Goal: Task Accomplishment & Management: Manage account settings

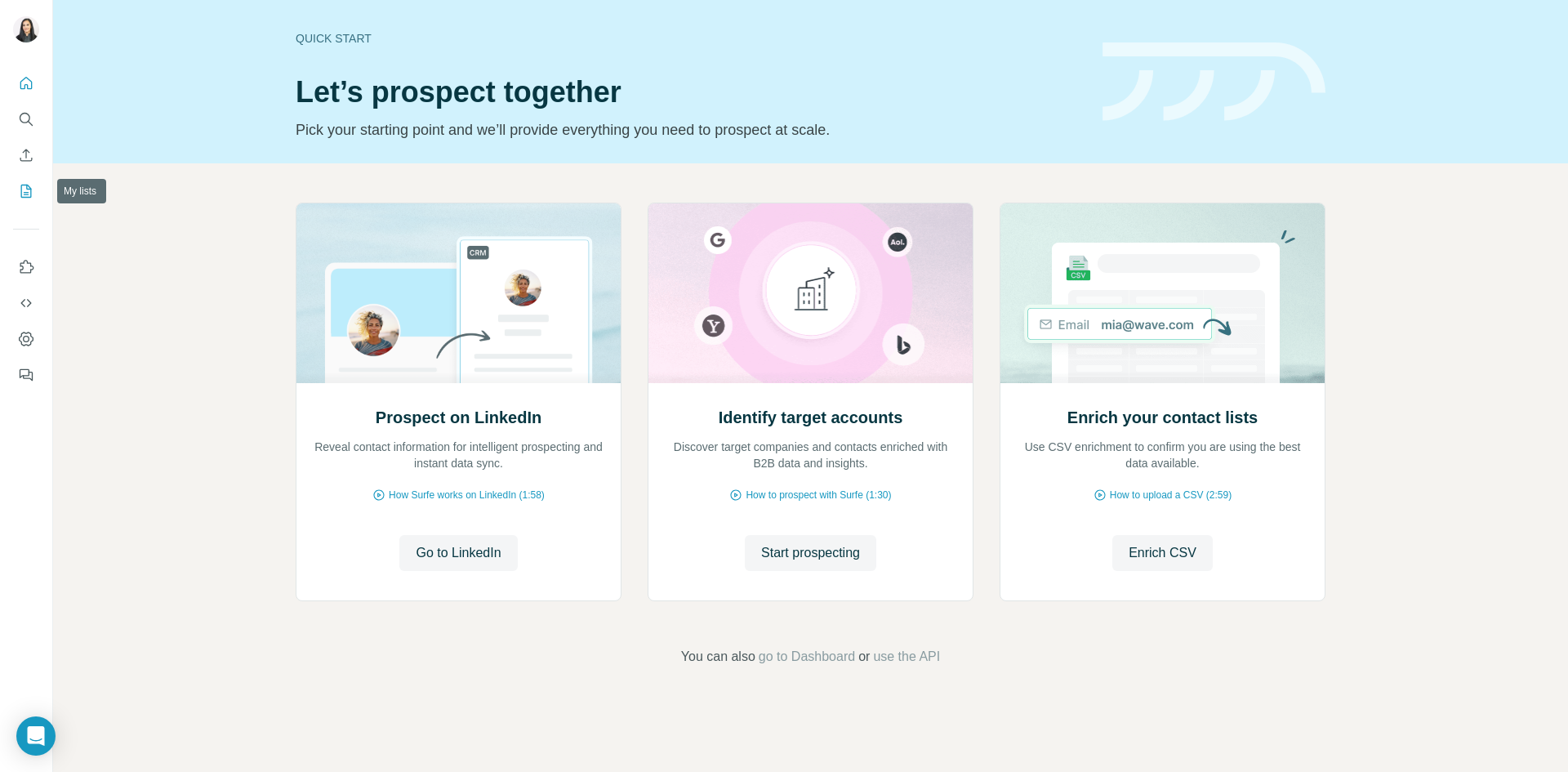
click at [22, 188] on icon "My lists" at bounding box center [25, 191] width 17 height 17
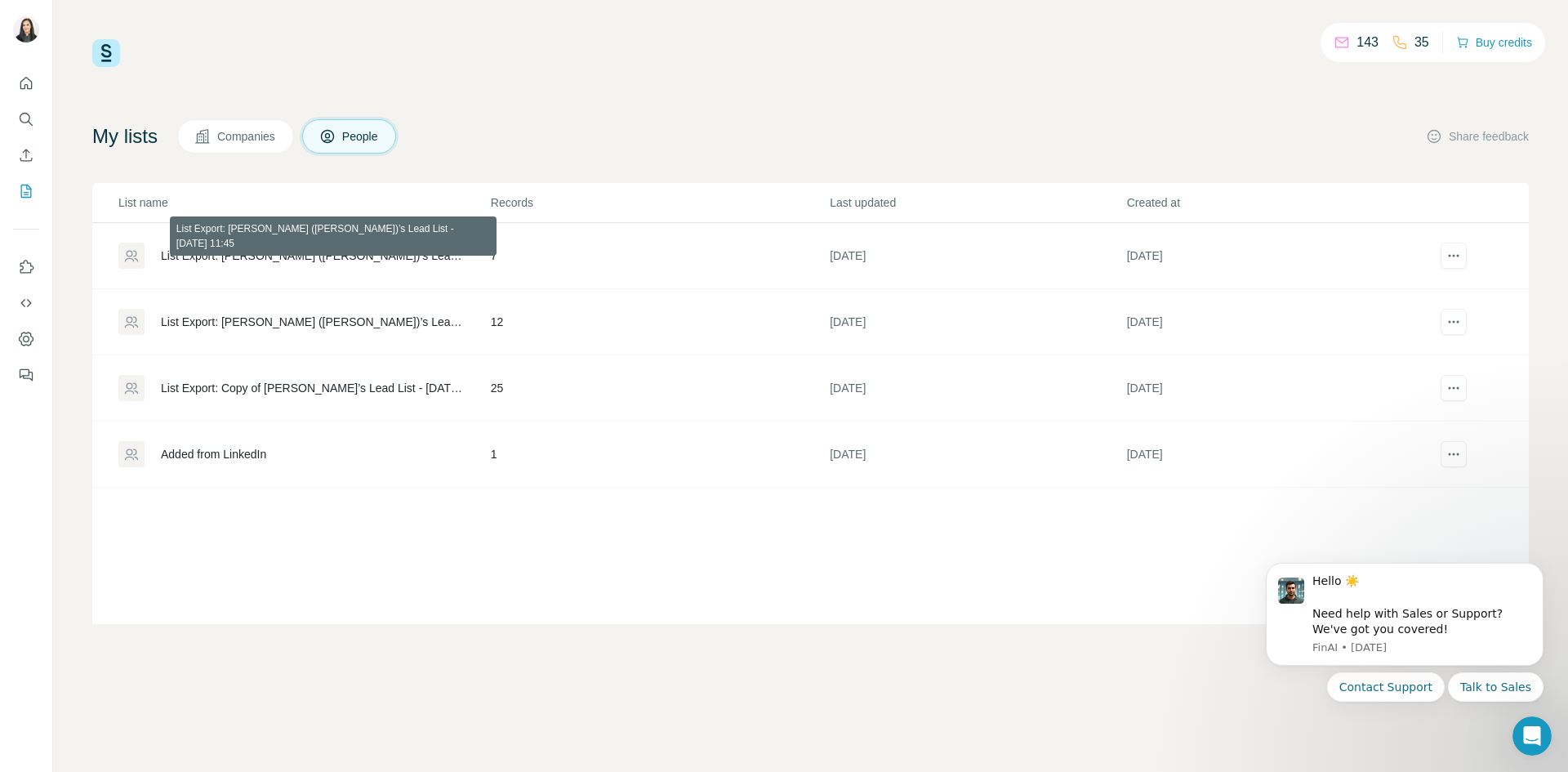
click at [360, 261] on div "List Export: [PERSON_NAME] ([PERSON_NAME])’s Lead List - [DATE] 11:45" at bounding box center [312, 255] width 302 height 17
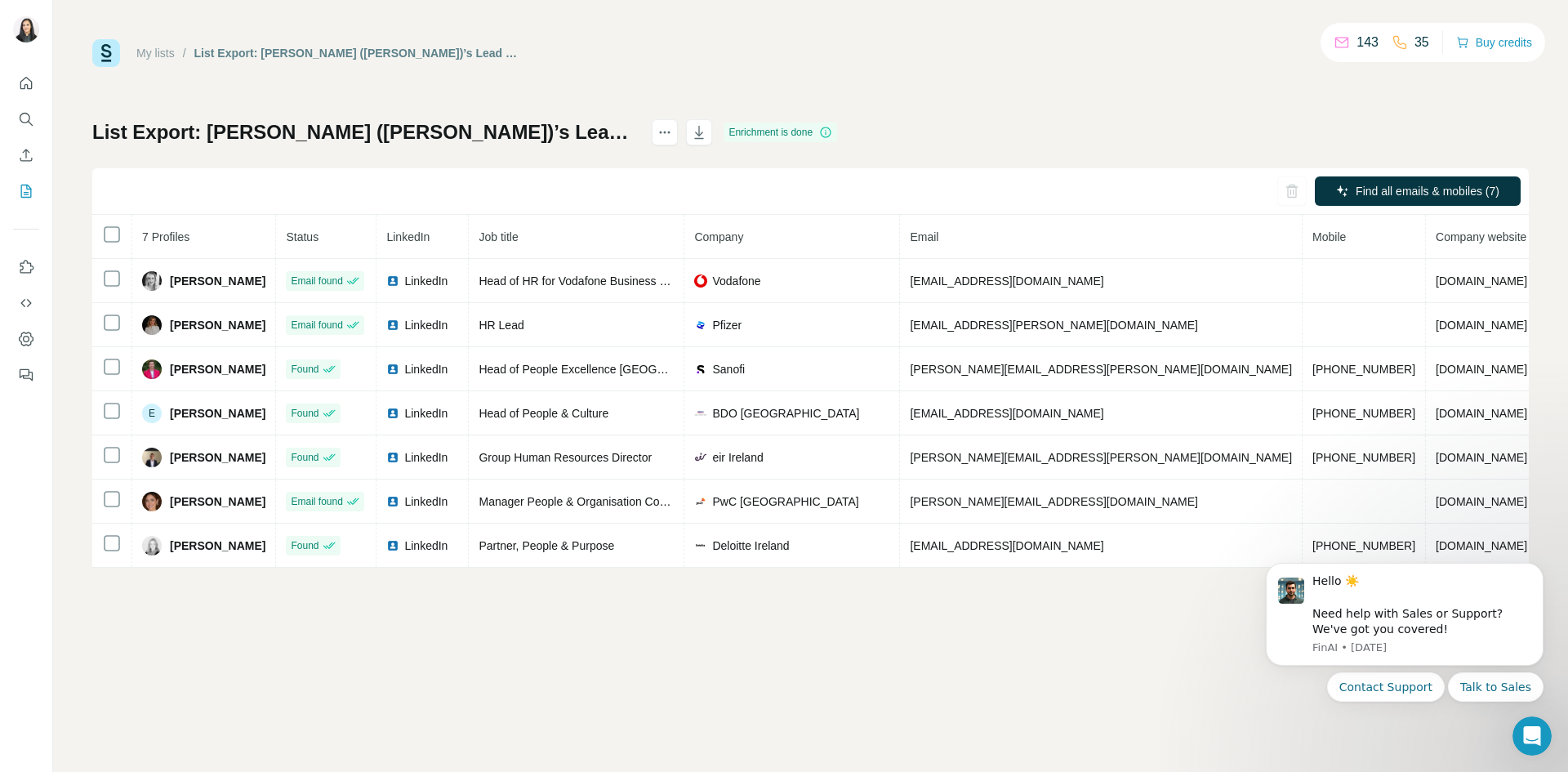
click at [931, 699] on div "My lists / List Export: [PERSON_NAME] ([PERSON_NAME])’s Lead List - [DATE] 11:4…" at bounding box center [810, 386] width 1515 height 772
click at [20, 189] on icon "My lists" at bounding box center [25, 191] width 17 height 17
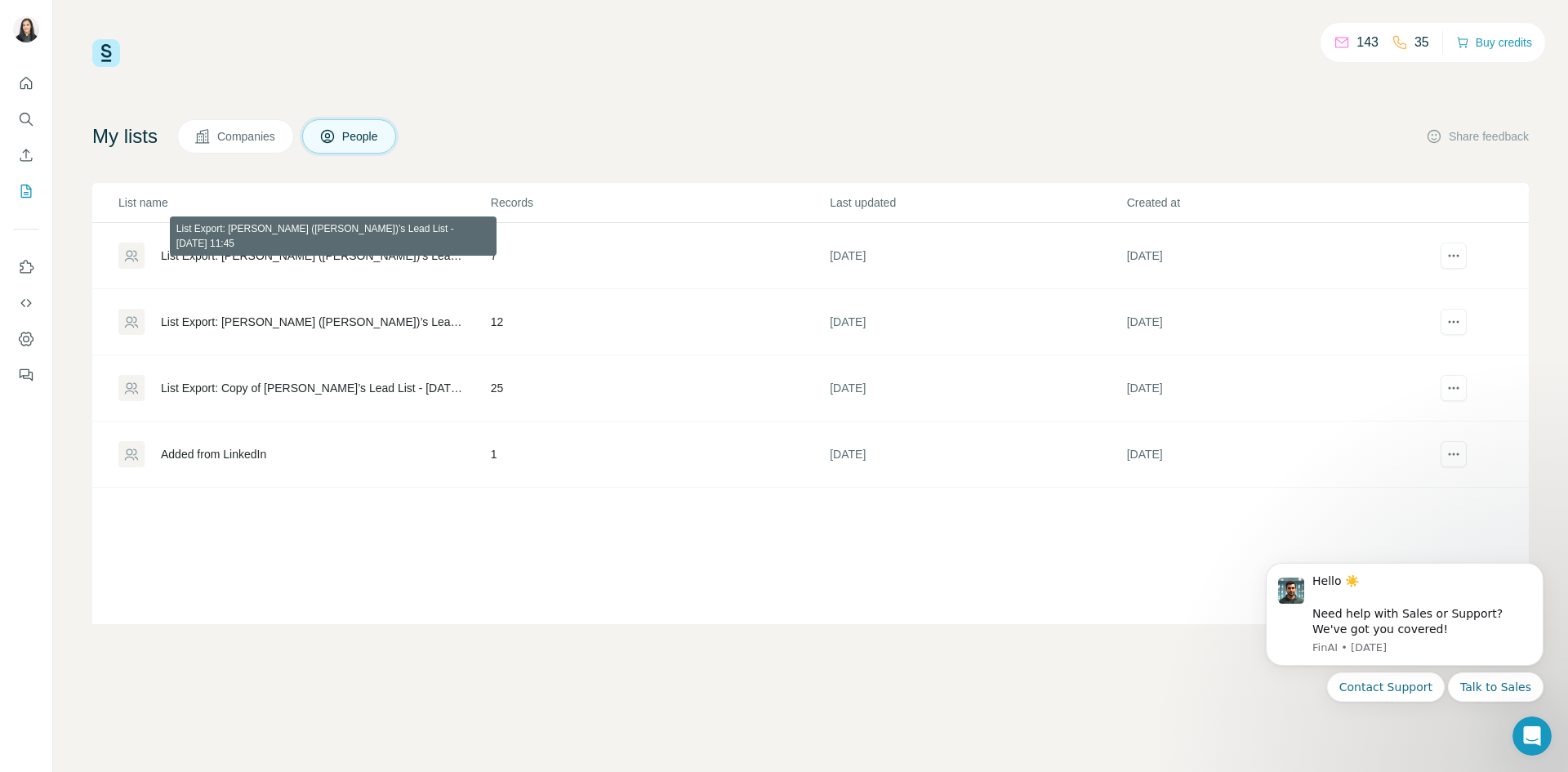
click at [307, 256] on div "List Export: [PERSON_NAME] ([PERSON_NAME])’s Lead List - [DATE] 11:45" at bounding box center [312, 255] width 302 height 17
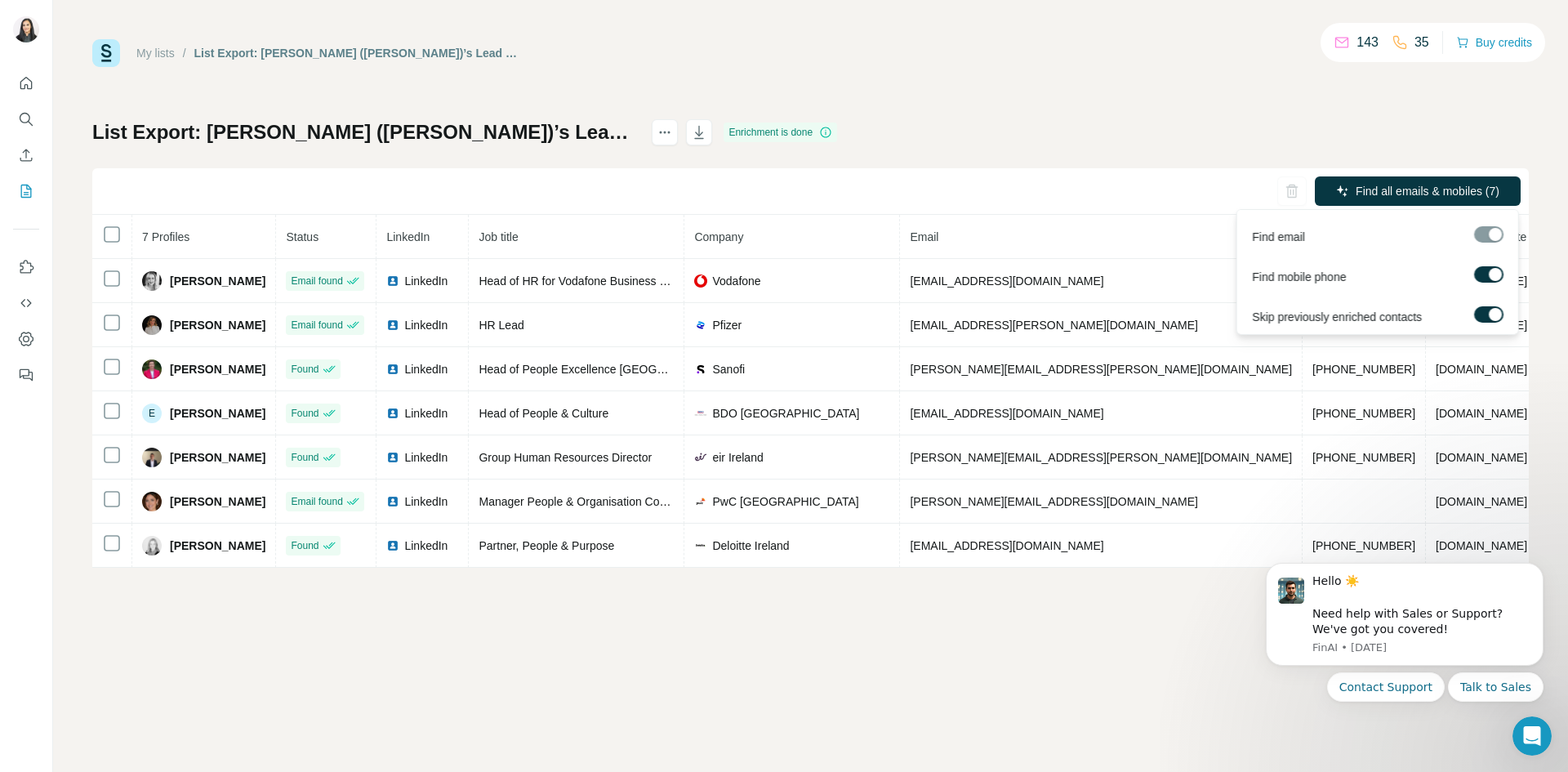
click at [1487, 239] on div at bounding box center [1489, 235] width 29 height 17
click at [988, 671] on div "My lists / List Export: [PERSON_NAME] ([PERSON_NAME])’s Lead List - [DATE] 11:4…" at bounding box center [810, 386] width 1515 height 772
click at [691, 137] on icon "button" at bounding box center [699, 132] width 17 height 17
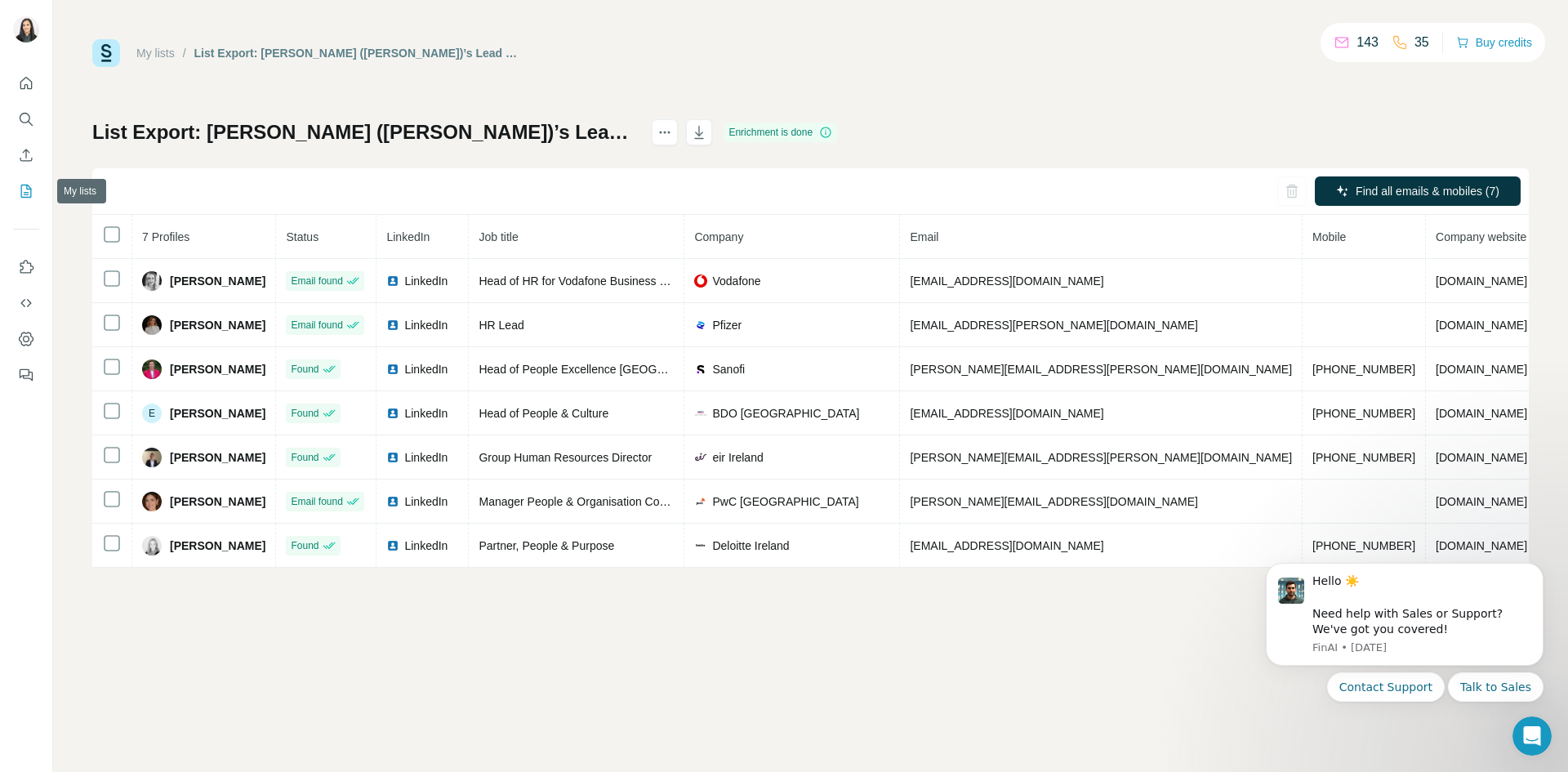
click at [25, 197] on icon "My lists" at bounding box center [26, 191] width 11 height 13
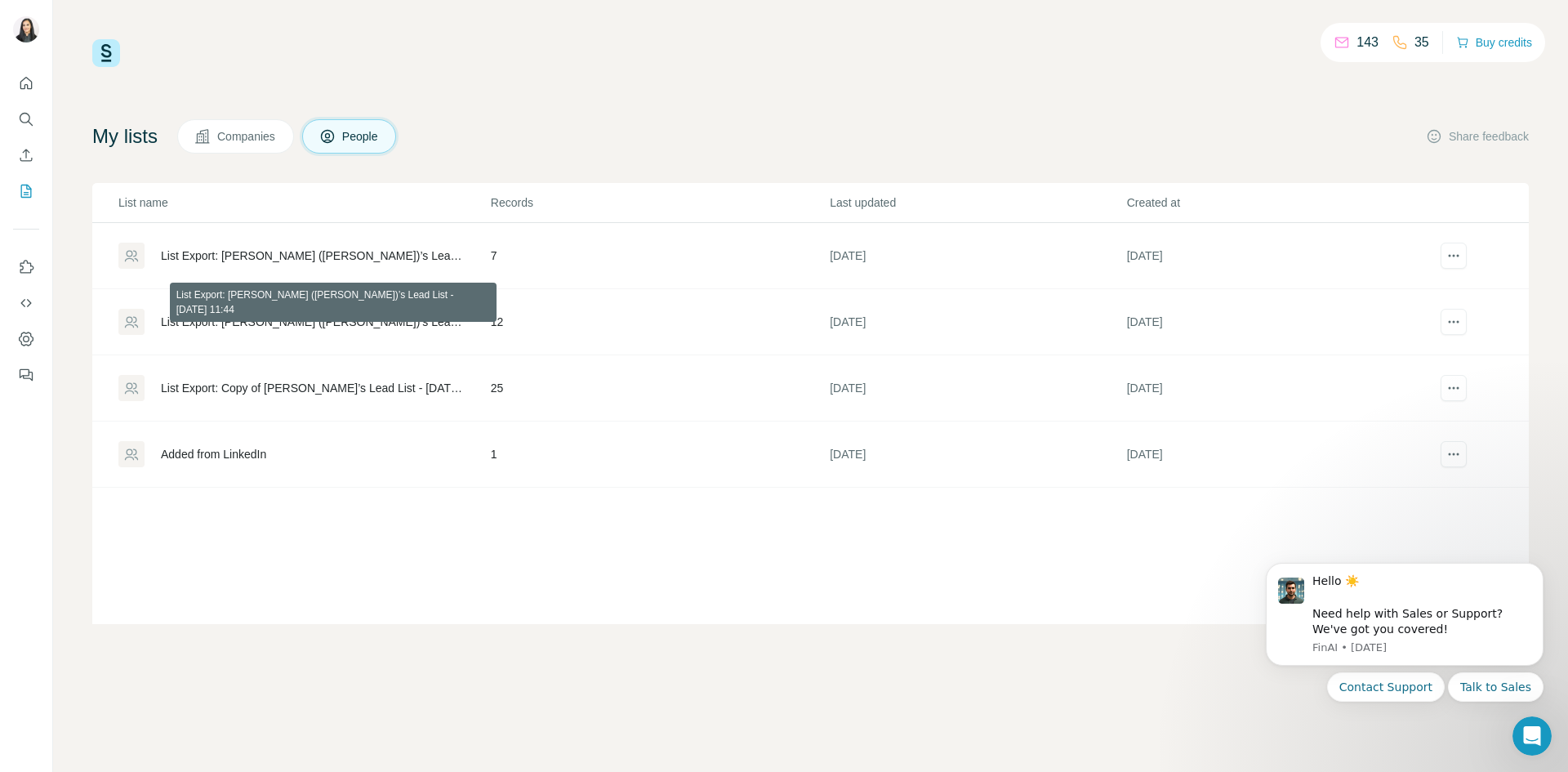
click at [182, 321] on div "List Export: [PERSON_NAME] ([PERSON_NAME])’s Lead List - [DATE] 11:44" at bounding box center [312, 322] width 302 height 17
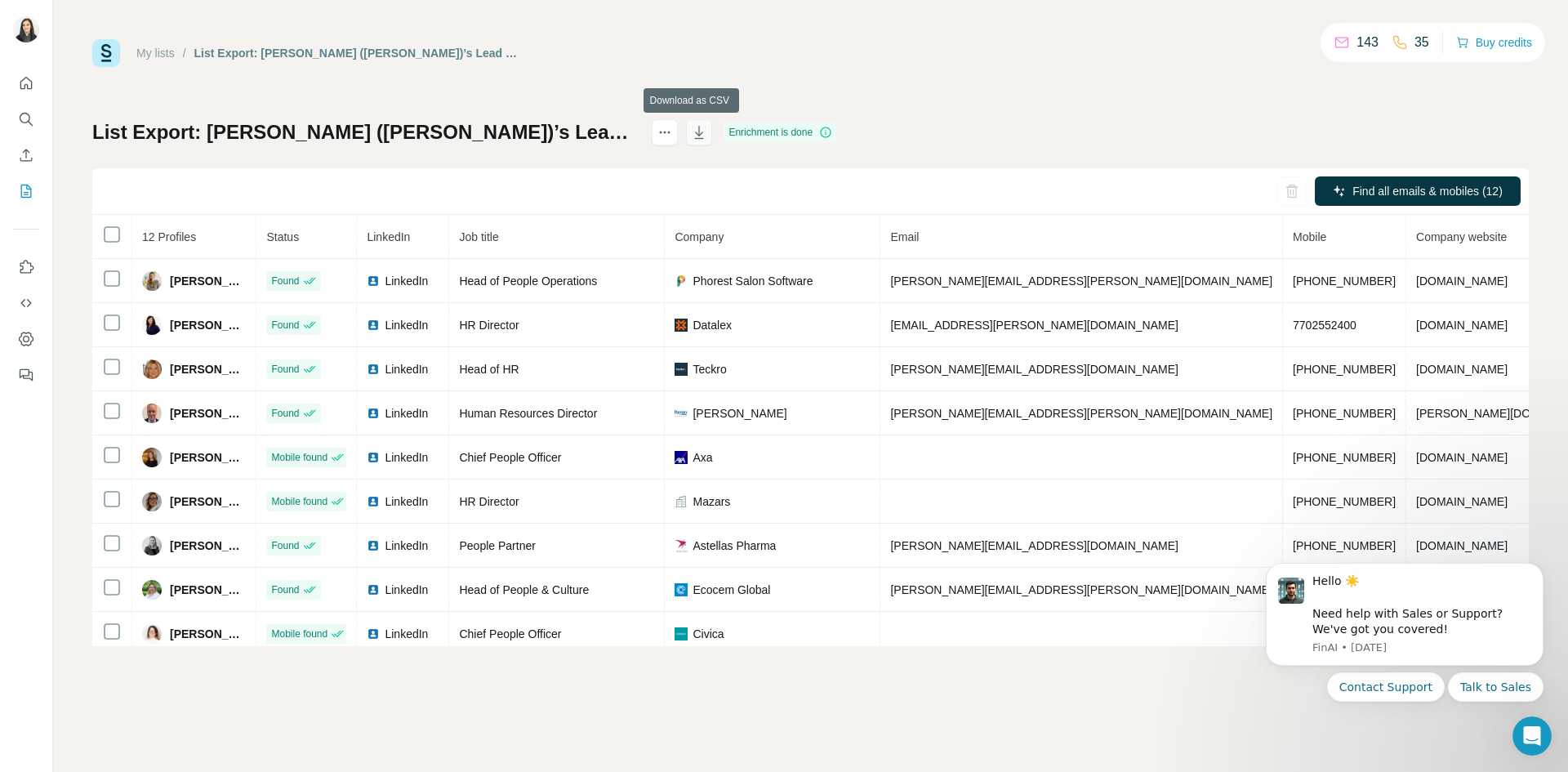
click at [691, 131] on icon "button" at bounding box center [699, 132] width 17 height 17
click at [24, 189] on icon "My lists" at bounding box center [25, 191] width 17 height 17
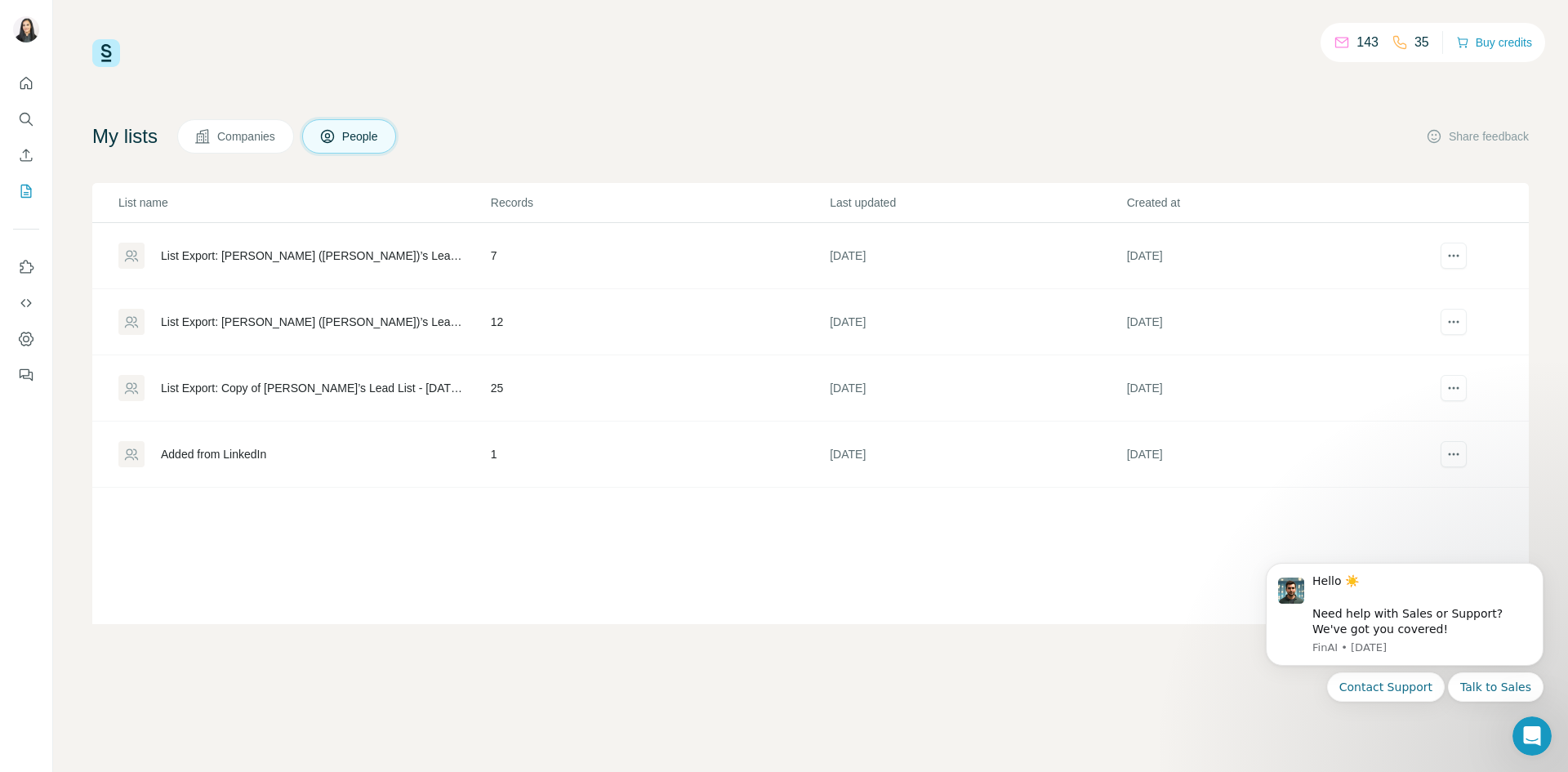
click at [565, 661] on div "143 35 Buy credits My lists Companies People Share feedback List name Records L…" at bounding box center [810, 386] width 1515 height 772
